Goal: Task Accomplishment & Management: Manage account settings

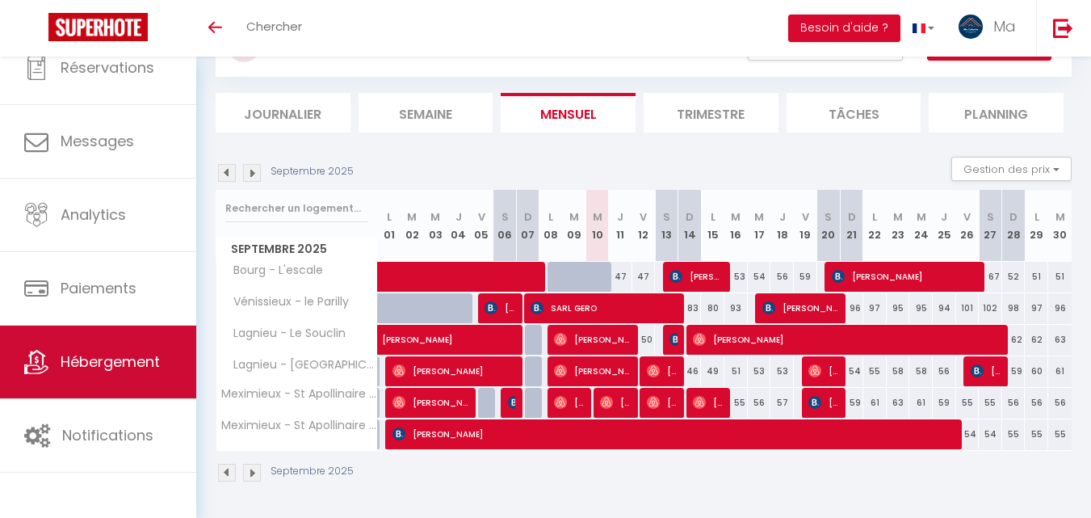
scroll to position [49, 0]
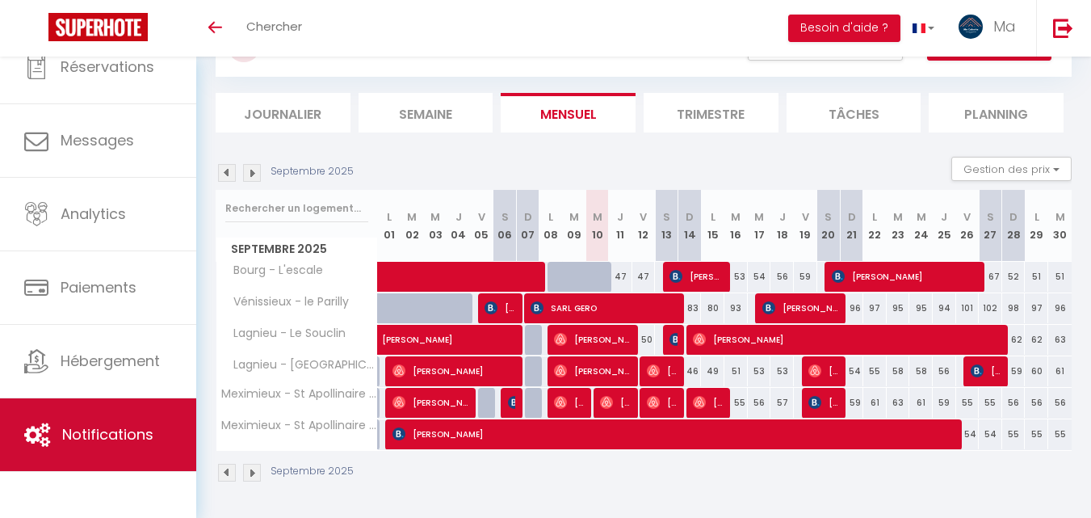
click at [94, 431] on span "Notifications" at bounding box center [107, 434] width 91 height 20
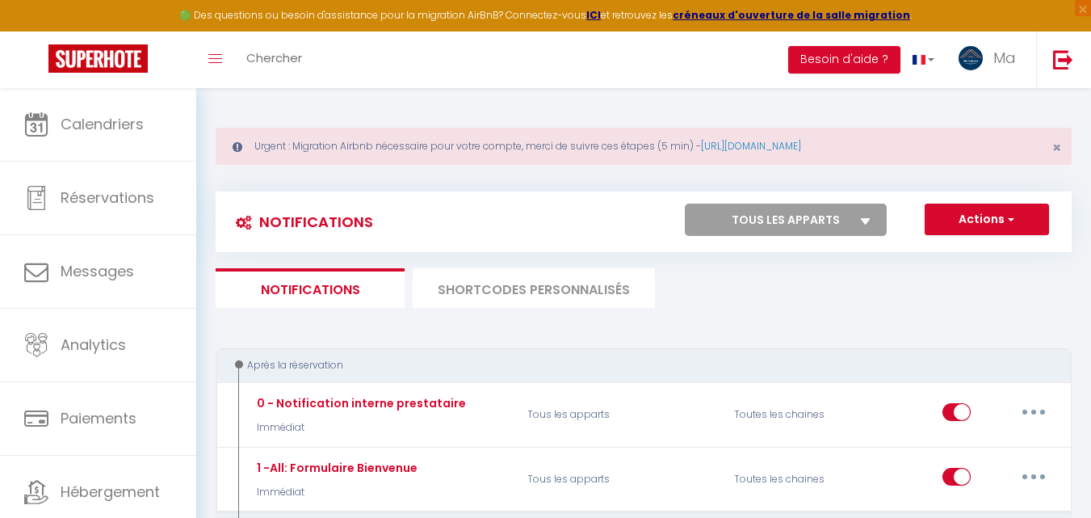
click at [589, 291] on li "SHORTCODES PERSONNALISÉS" at bounding box center [534, 288] width 242 height 40
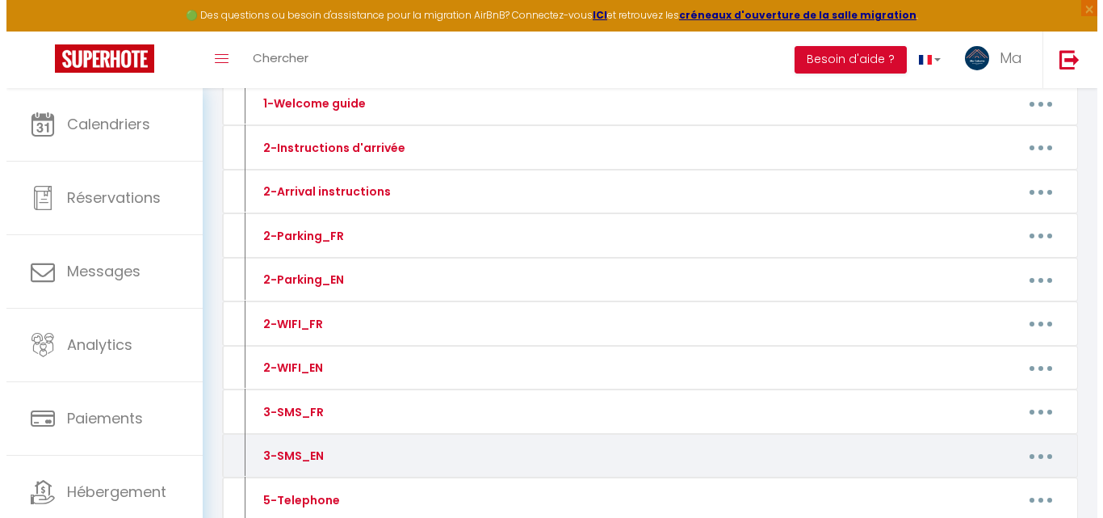
scroll to position [404, 0]
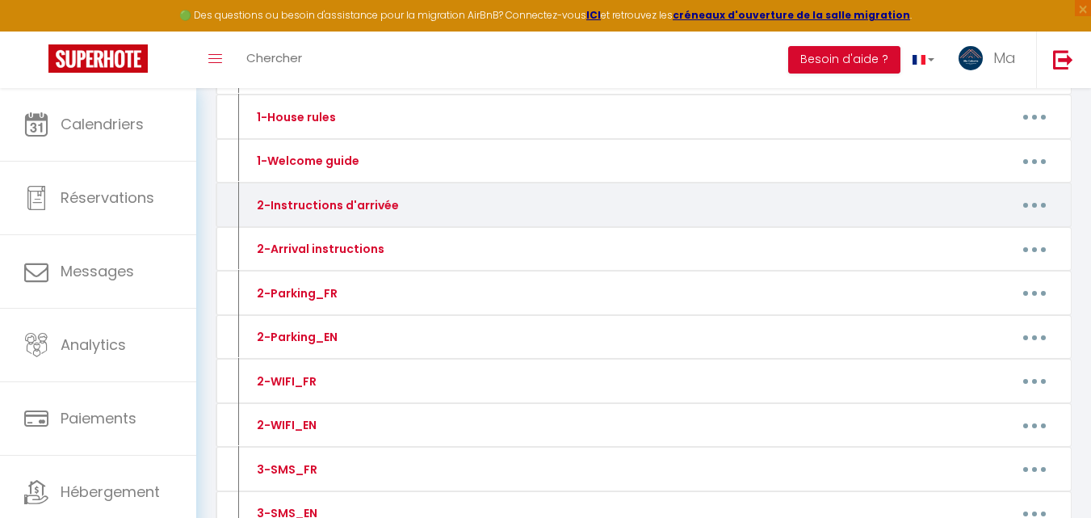
click at [1037, 205] on button "button" at bounding box center [1034, 205] width 45 height 26
click at [961, 246] on link "Editer" at bounding box center [993, 241] width 120 height 27
type input "2-Instructions d'arrivée"
type textarea "Ci après les instructions d'arrivée"
type textarea "Adresse : [STREET_ADDRESS][PERSON_NAME]. La boite à clés noire se trouve à droi…"
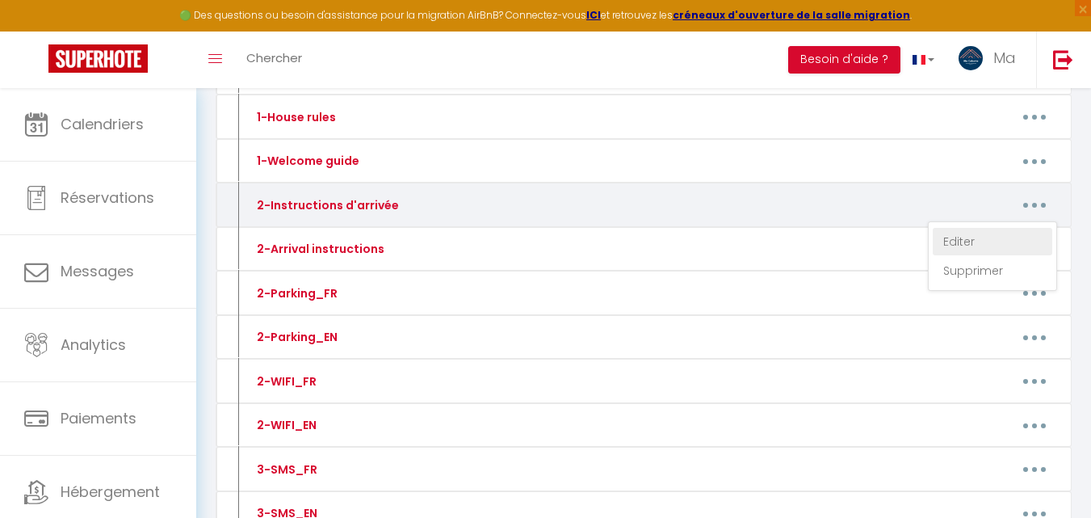
type textarea "Adresse : [STREET_ADDRESS][PERSON_NAME] -franchir à pied la porte à ouverture c…"
type textarea "[STREET_ADDRESS] La résidence La Bergerie est protégée par un portail, le code …"
type textarea "[STREET_ADDRESS] La boite à clés se trouve à droite de la porte d'entrée de l'i…"
type textarea "Adresse : [STREET_ADDRESS] La boite à clés se trouve dans le passage sous les a…"
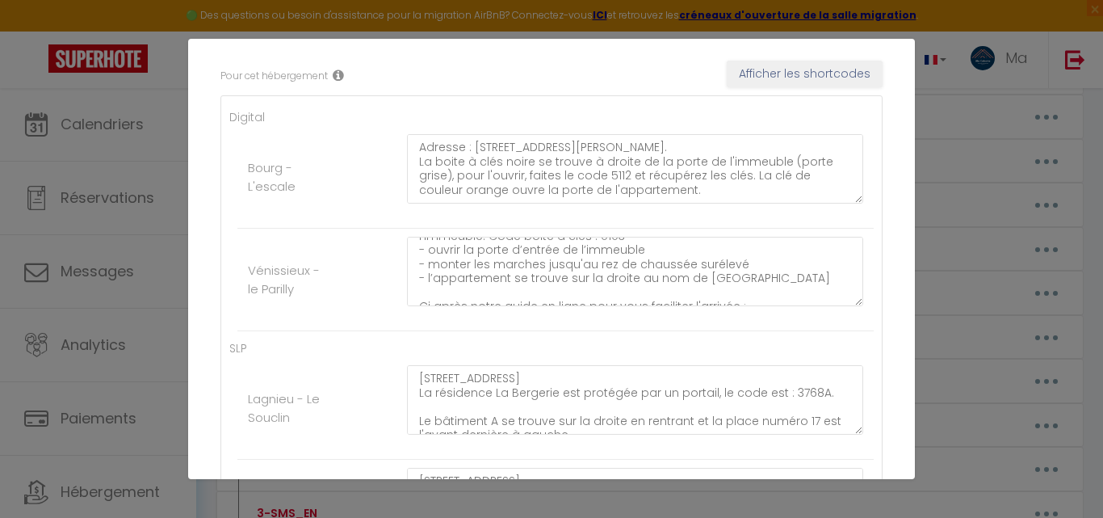
scroll to position [135, 0]
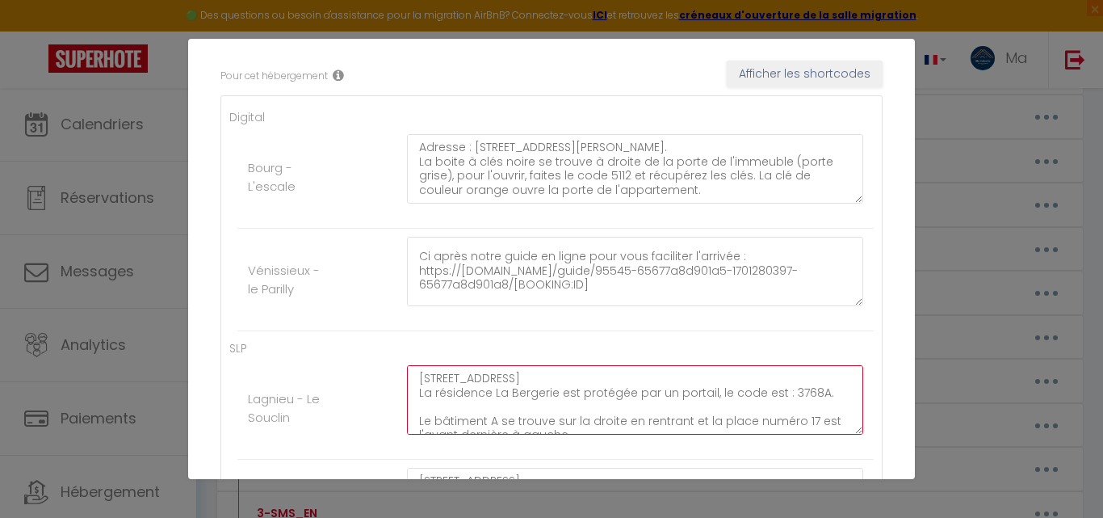
click at [795, 398] on textarea "[STREET_ADDRESS] La résidence La Bergerie est protégée par un portail, le code …" at bounding box center [635, 399] width 456 height 69
click at [795, 397] on textarea "[STREET_ADDRESS] La résidence La Bergerie est protégée par un portail, le code …" at bounding box center [635, 399] width 456 height 69
click at [795, 385] on textarea "[STREET_ADDRESS] La résidence La Bergerie est protégée par un portail, le code …" at bounding box center [635, 399] width 456 height 69
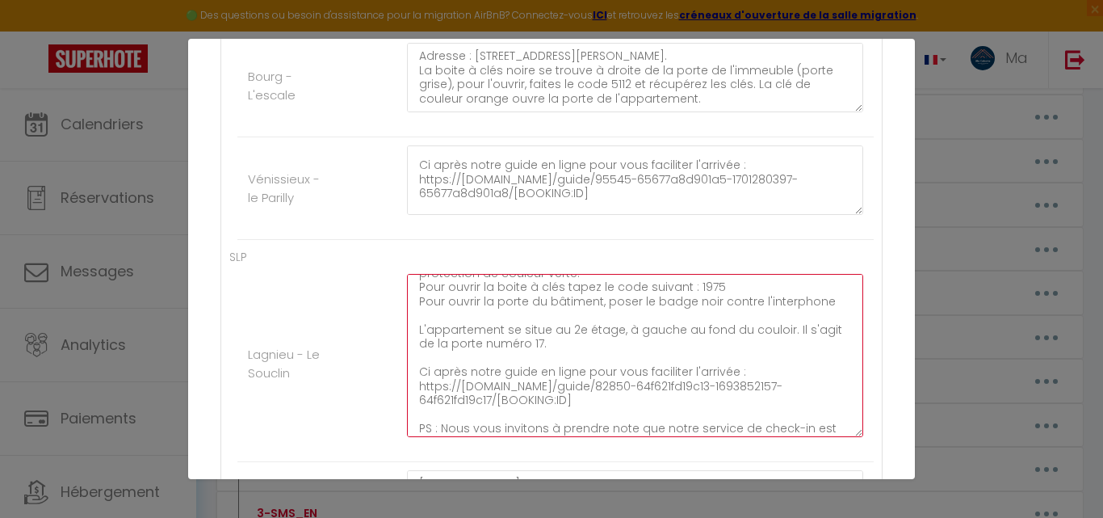
scroll to position [103, 0]
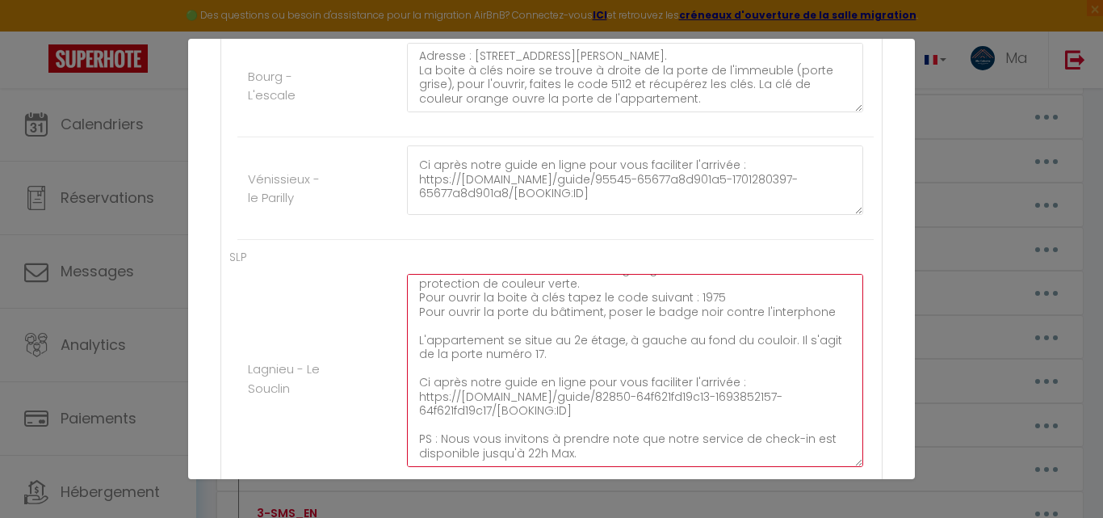
drag, startPoint x: 847, startPoint y: 334, endPoint x: 762, endPoint y: 429, distance: 127.5
click at [812, 457] on textarea "[STREET_ADDRESS] La résidence La Bergerie est protégée par un portail, le code …" at bounding box center [635, 370] width 456 height 193
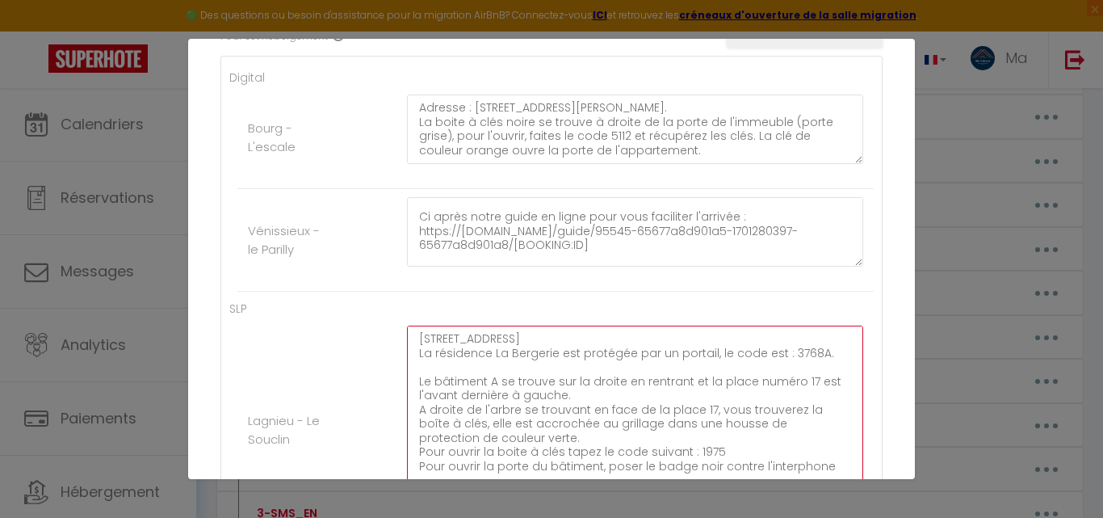
scroll to position [360, 0]
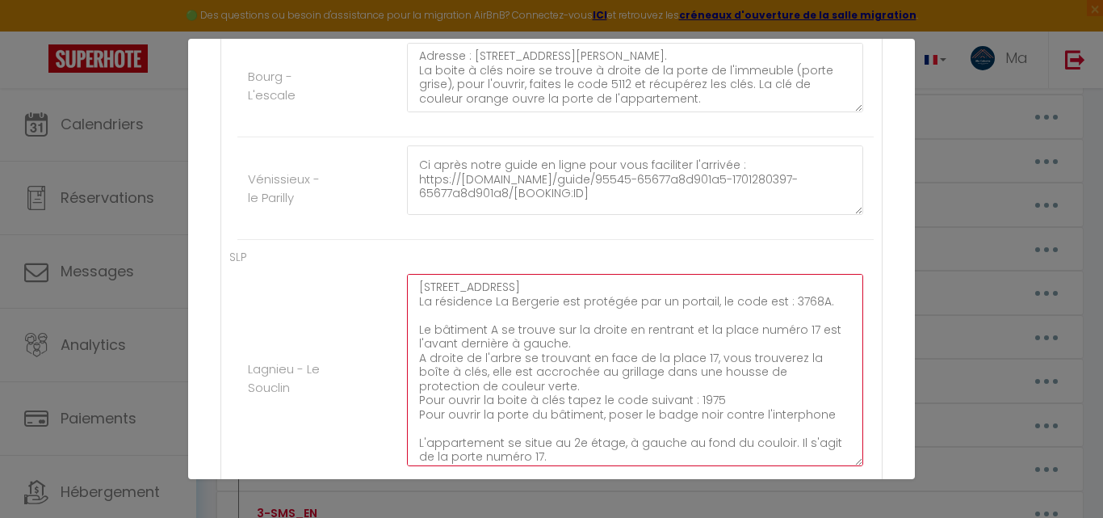
click at [699, 398] on textarea "[STREET_ADDRESS] La résidence La Bergerie est protégée par un portail, le code …" at bounding box center [635, 370] width 456 height 192
click at [700, 398] on textarea "[STREET_ADDRESS] La résidence La Bergerie est protégée par un portail, le code …" at bounding box center [635, 370] width 456 height 192
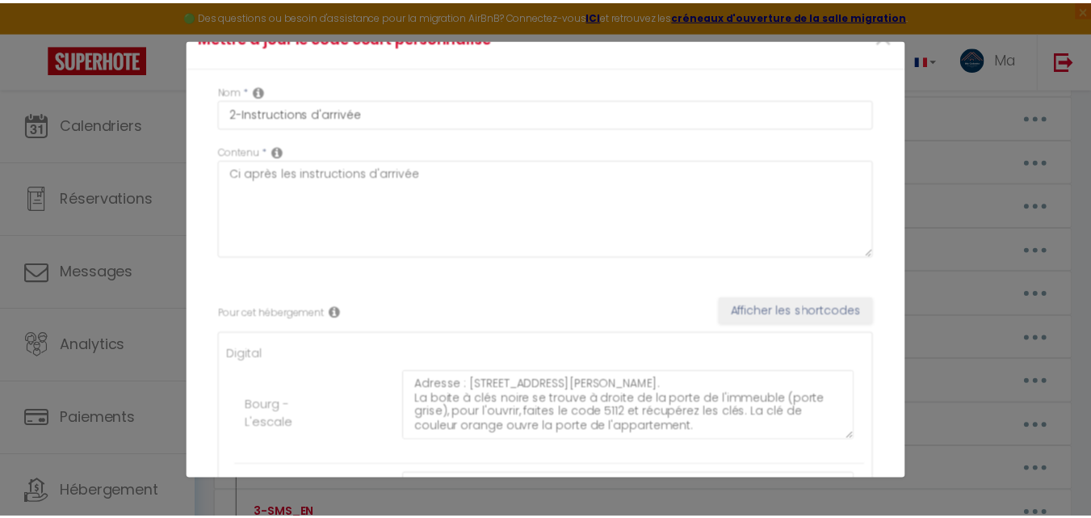
scroll to position [0, 0]
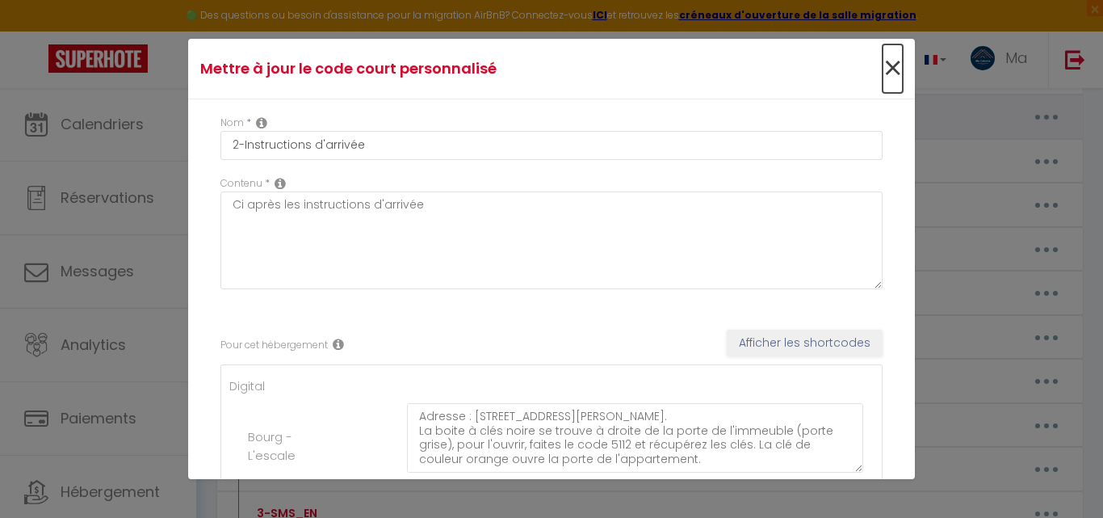
drag, startPoint x: 885, startPoint y: 64, endPoint x: 624, endPoint y: 102, distance: 263.6
click at [885, 65] on span "×" at bounding box center [893, 68] width 20 height 48
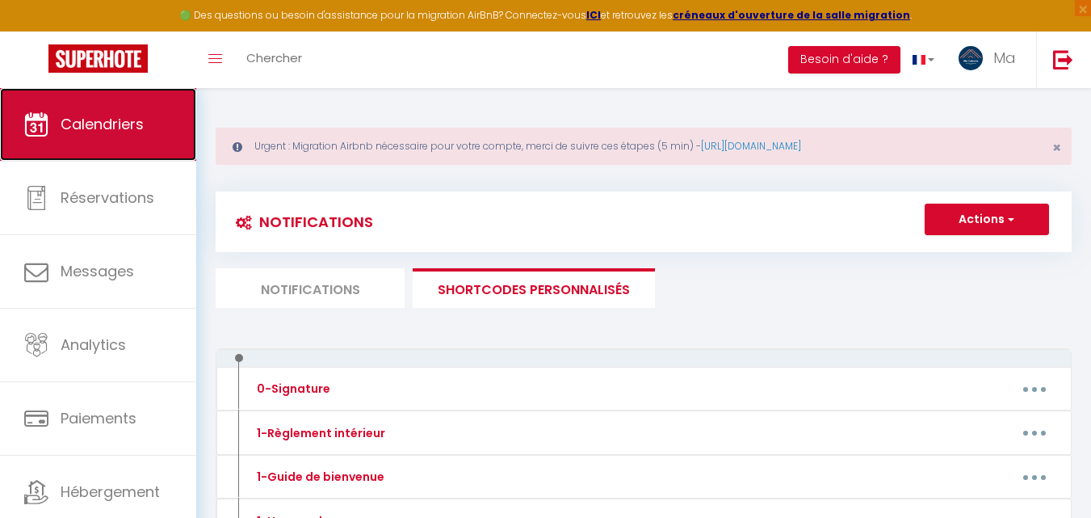
click at [124, 131] on span "Calendriers" at bounding box center [102, 124] width 83 height 20
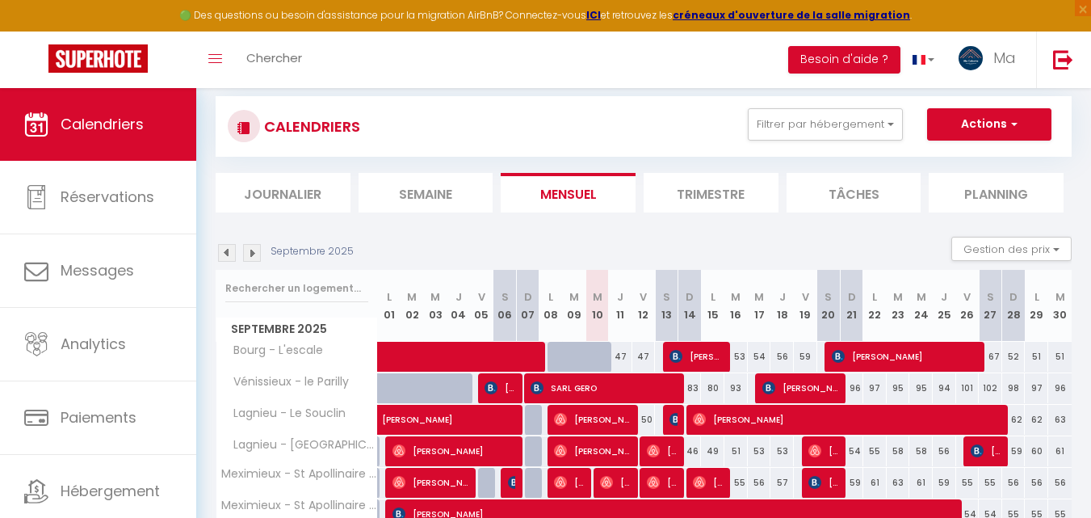
scroll to position [135, 0]
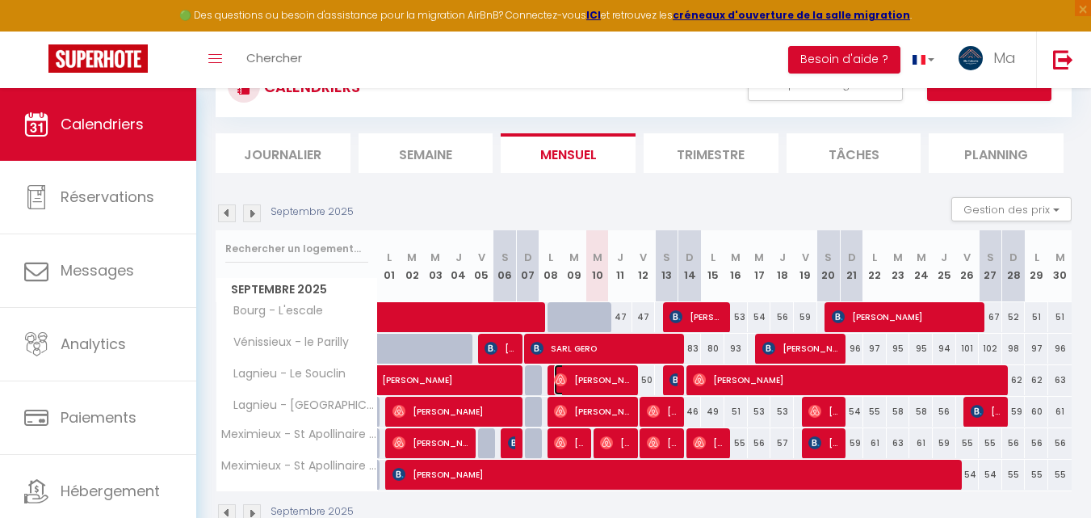
click at [611, 380] on span "[PERSON_NAME]" at bounding box center [593, 379] width 78 height 31
select select "OK"
select select "1"
select select "0"
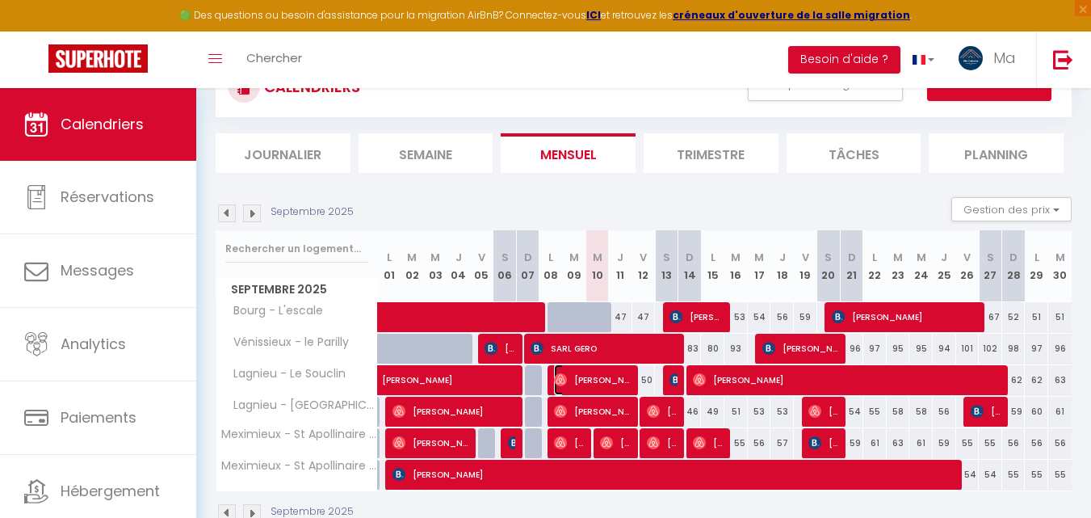
select select "1"
select select
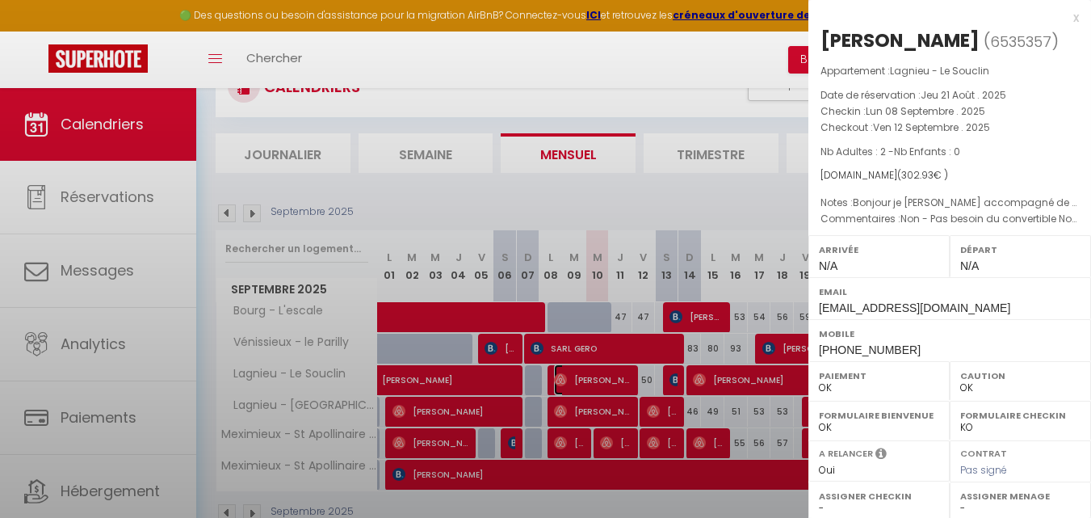
select select "9866"
select select "8765"
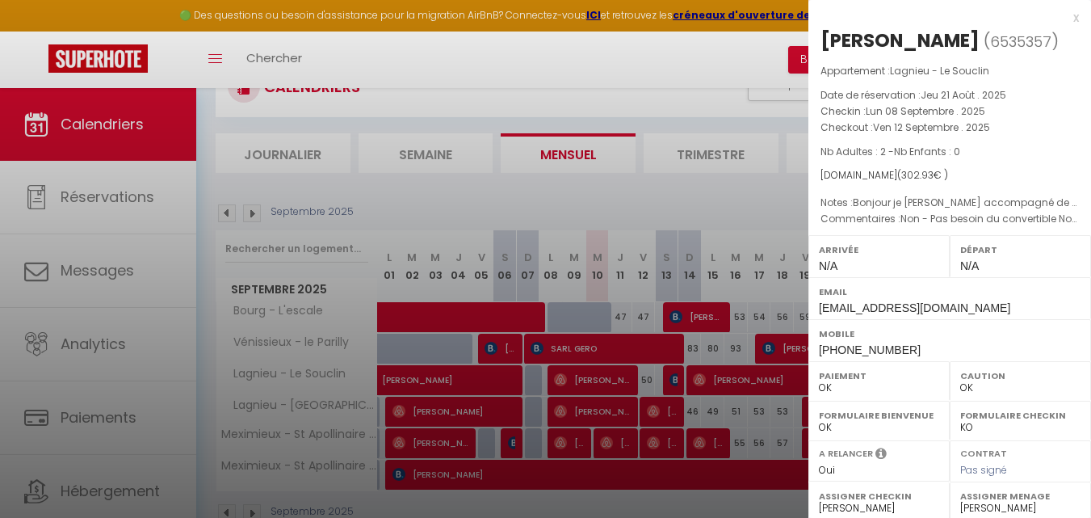
click at [854, 346] on span "[PHONE_NUMBER]" at bounding box center [870, 349] width 102 height 13
copy div "[PHONE_NUMBER]"
click at [1068, 17] on div "x [PERSON_NAME] ( 6535357 ) Appartement : Lagnieu - Le Souclin Date de réservat…" at bounding box center [949, 376] width 283 height 753
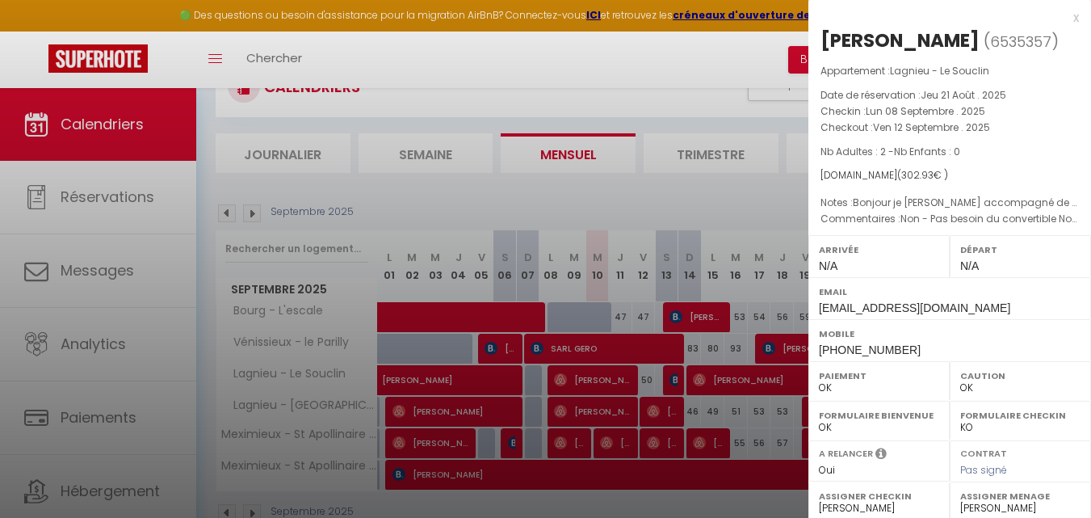
click at [1063, 19] on div "x" at bounding box center [943, 17] width 271 height 19
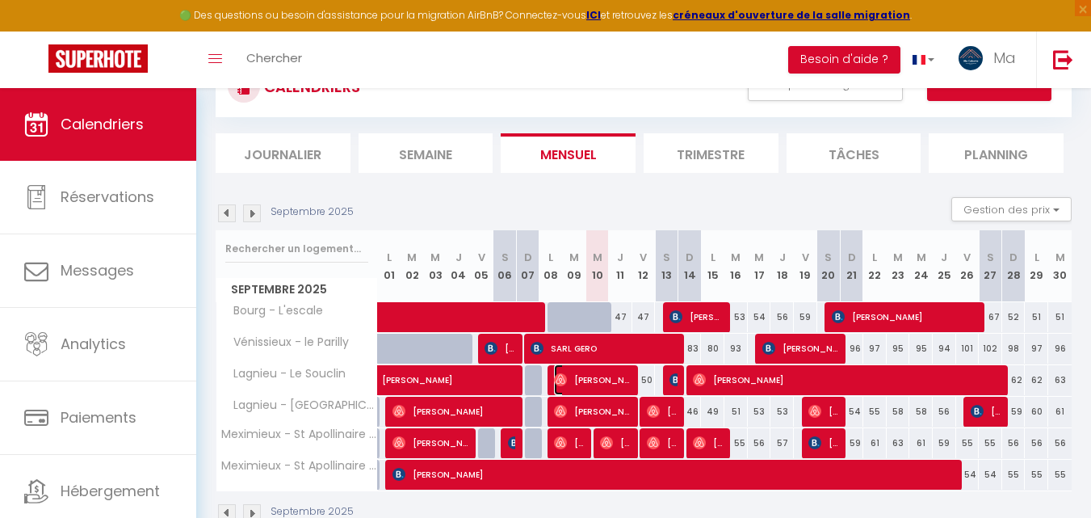
click at [626, 380] on span "[PERSON_NAME]" at bounding box center [593, 379] width 78 height 31
